Goal: Information Seeking & Learning: Learn about a topic

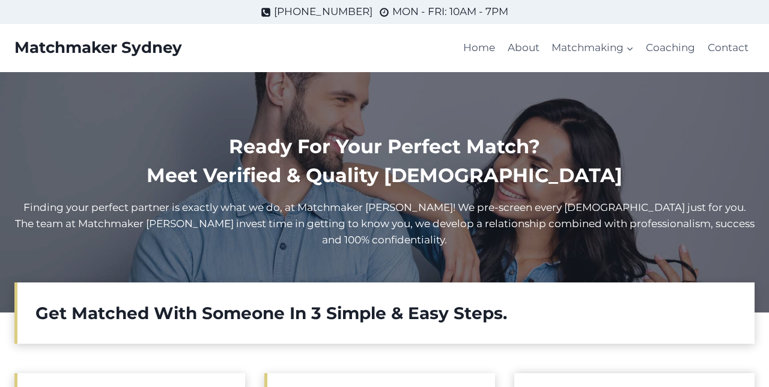
click at [623, 46] on button "Child menu of Matchmaking" at bounding box center [593, 48] width 94 height 29
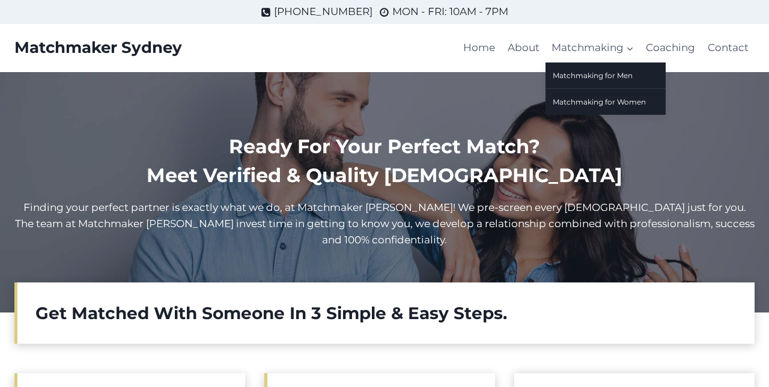
click at [630, 73] on link "Matchmaking for Men" at bounding box center [606, 75] width 120 height 26
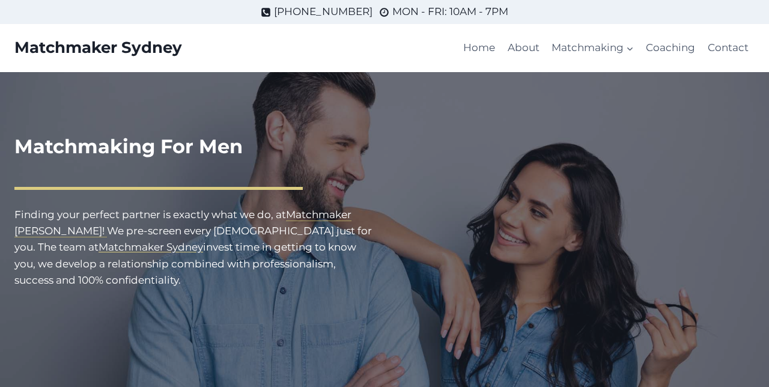
click at [40, 235] on mark "Matchmaker Sydney!" at bounding box center [182, 223] width 337 height 28
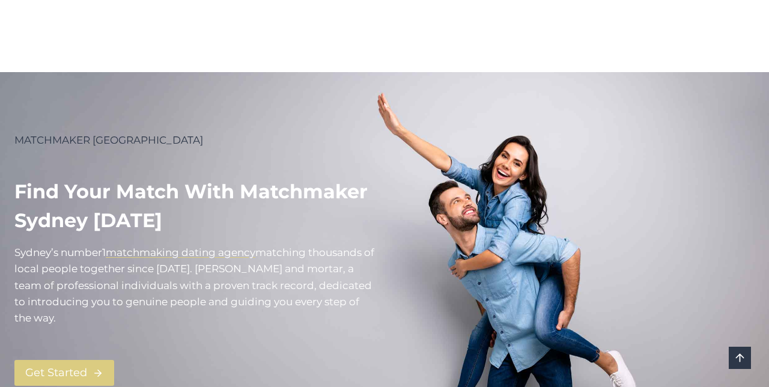
scroll to position [186, 0]
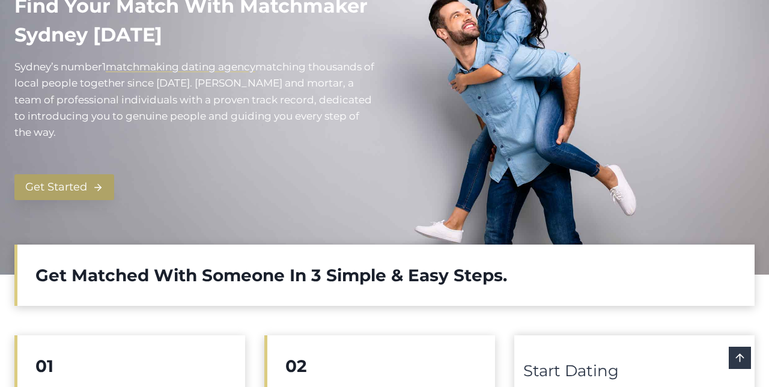
click at [76, 189] on span "Get Started" at bounding box center [56, 186] width 62 height 17
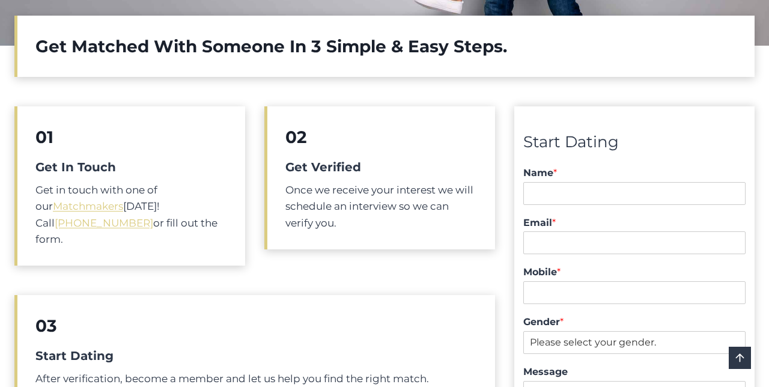
scroll to position [415, 0]
click at [53, 204] on link "Matchmakers" at bounding box center [88, 206] width 70 height 12
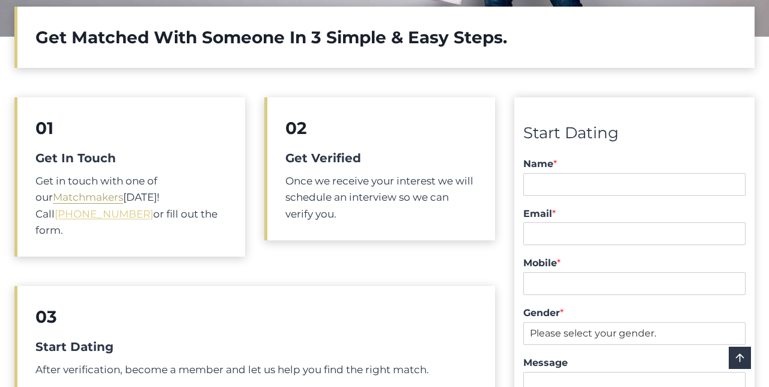
scroll to position [466, 0]
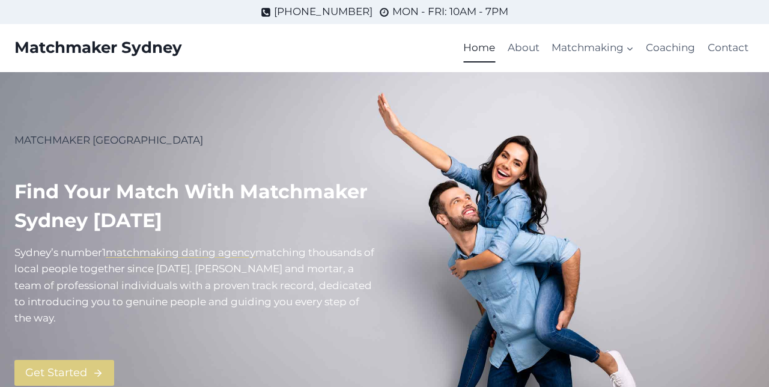
scroll to position [3, 0]
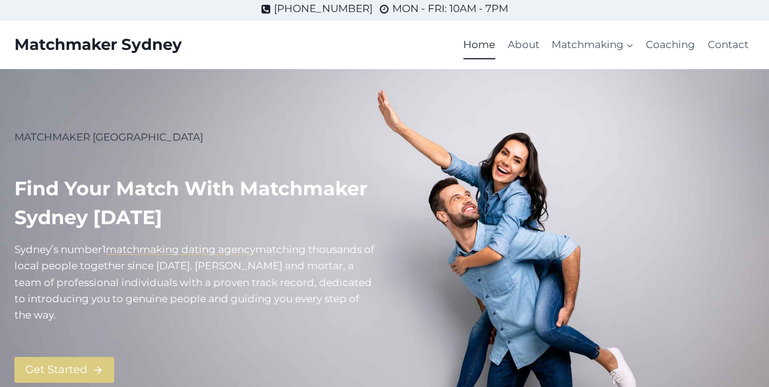
click at [529, 43] on link "About" at bounding box center [524, 45] width 44 height 29
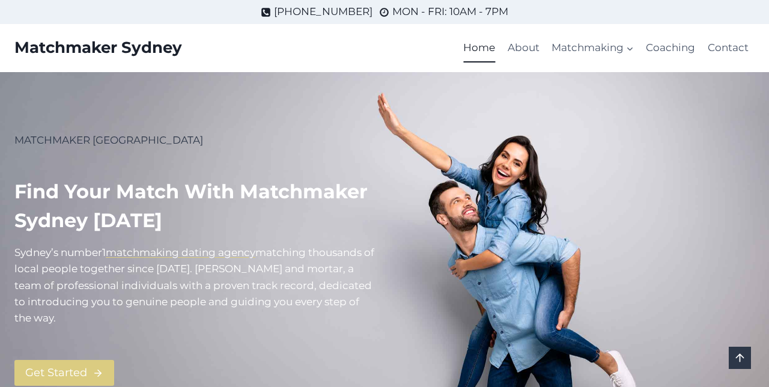
scroll to position [186, 0]
